Goal: Information Seeking & Learning: Learn about a topic

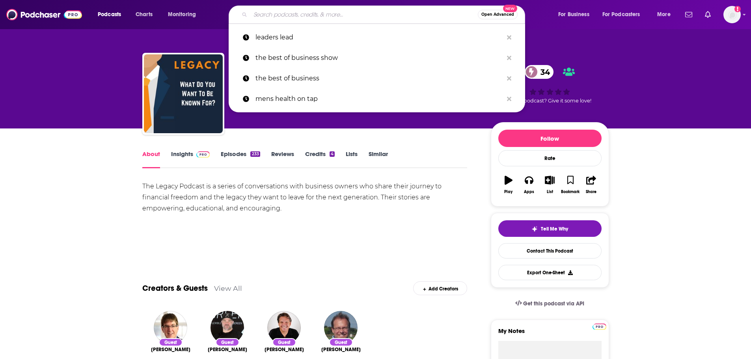
click at [333, 15] on input "Search podcasts, credits, & more..." at bounding box center [363, 14] width 227 height 13
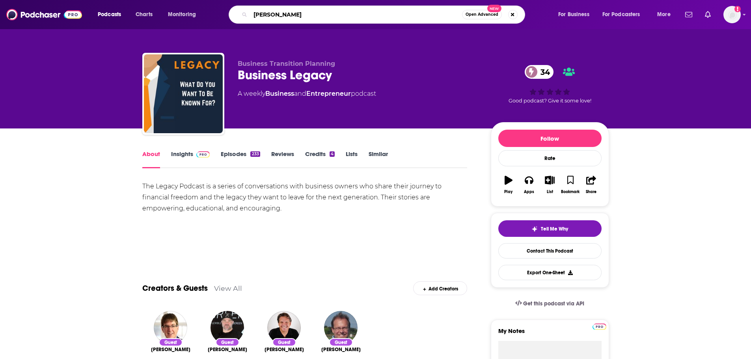
type input "LA stories"
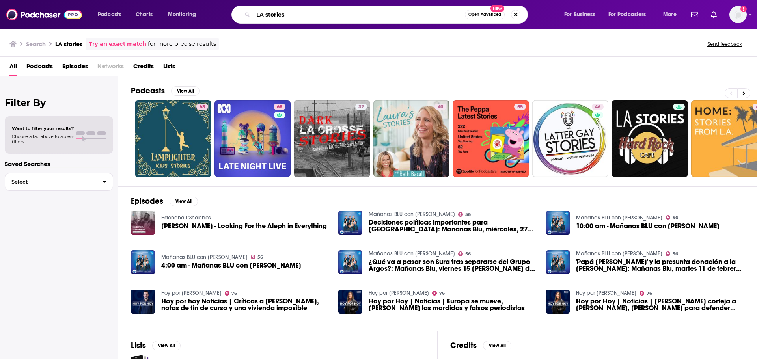
click at [303, 15] on input "LA stories" at bounding box center [359, 14] width 212 height 13
type input "LA stories giselle"
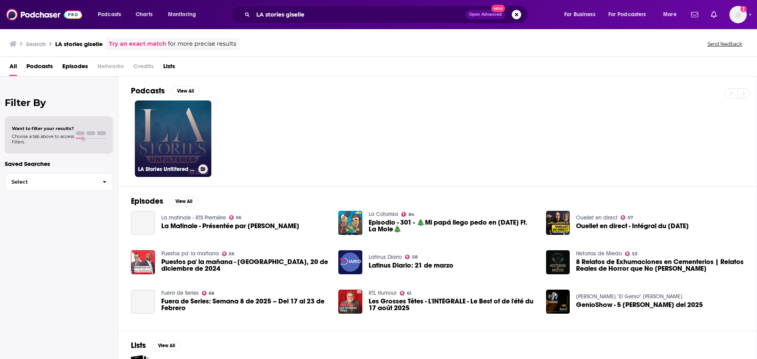
click at [175, 139] on link "LA Stories Unfiltered with [PERSON_NAME]" at bounding box center [173, 138] width 76 height 76
